Goal: Find specific page/section

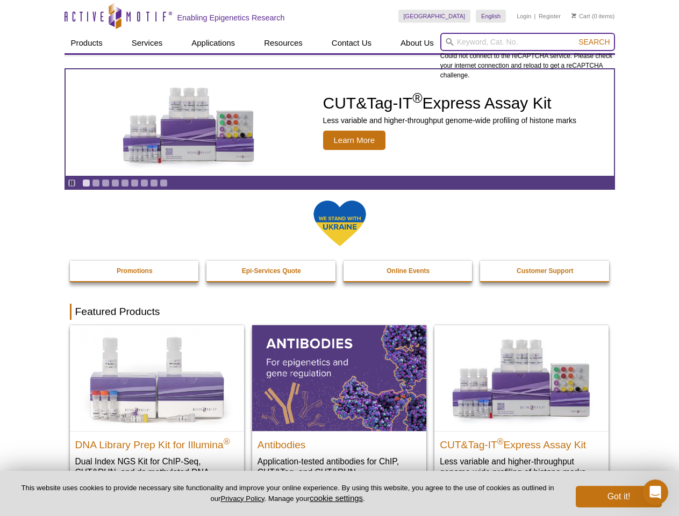
click at [527, 42] on input "search" at bounding box center [527, 42] width 175 height 18
click at [594, 42] on span "Search" at bounding box center [593, 42] width 31 height 9
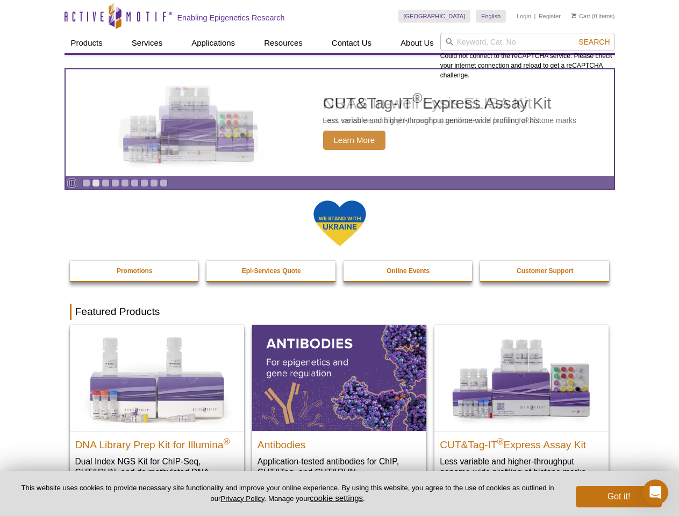
click at [71, 183] on icon "Pause" at bounding box center [71, 183] width 7 height 7
click at [86, 183] on link "Go to slide 1" at bounding box center [86, 183] width 8 height 8
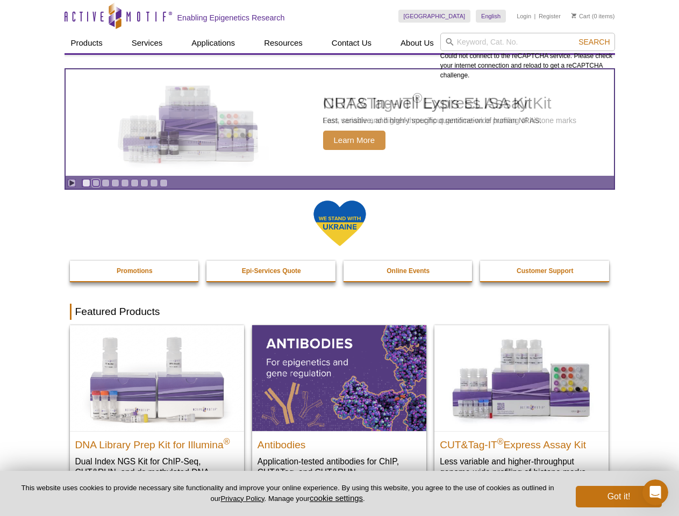
click at [96, 183] on link "Go to slide 2" at bounding box center [96, 183] width 8 height 8
click at [105, 183] on link "Go to slide 3" at bounding box center [106, 183] width 8 height 8
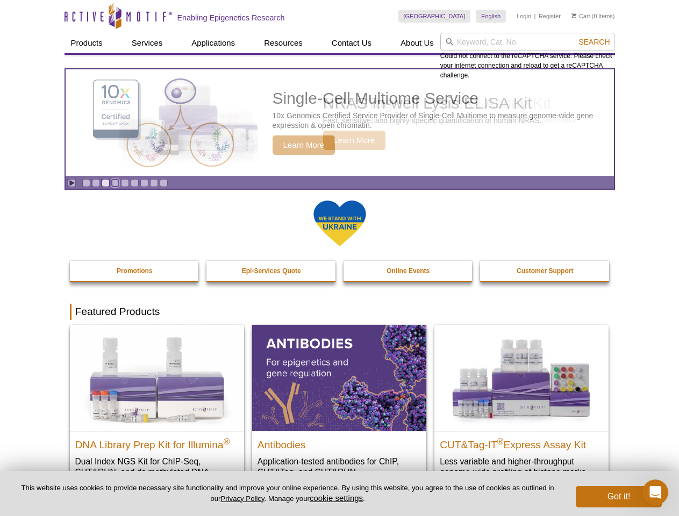
click at [115, 183] on link "Go to slide 4" at bounding box center [115, 183] width 8 height 8
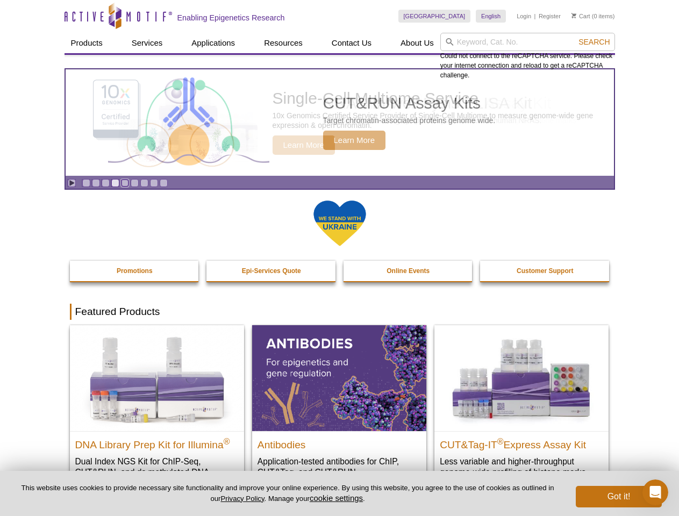
click at [125, 183] on link "Go to slide 5" at bounding box center [125, 183] width 8 height 8
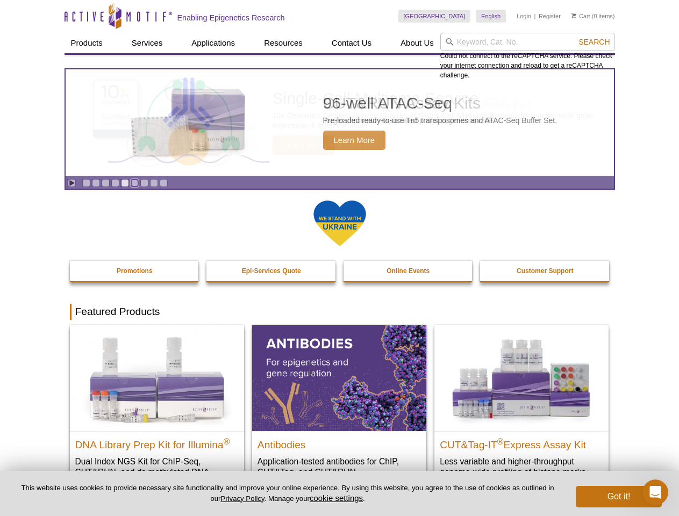
click at [134, 183] on link "Go to slide 6" at bounding box center [135, 183] width 8 height 8
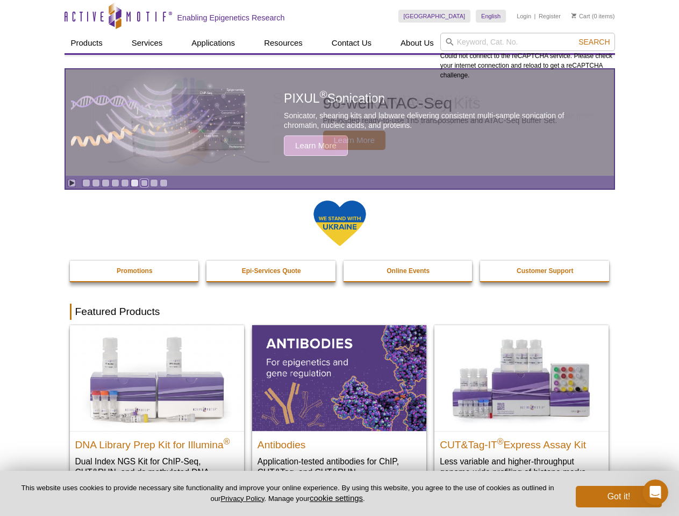
click at [144, 183] on link "Go to slide 7" at bounding box center [144, 183] width 8 height 8
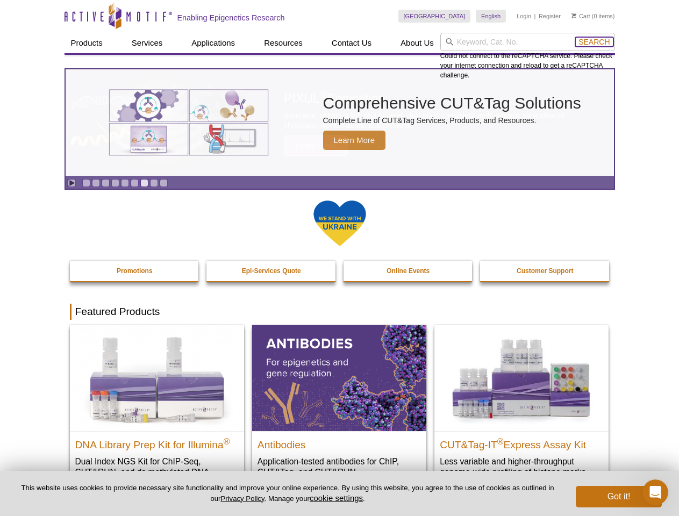
click at [594, 42] on span "Search" at bounding box center [593, 42] width 31 height 9
